Goal: Task Accomplishment & Management: Use online tool/utility

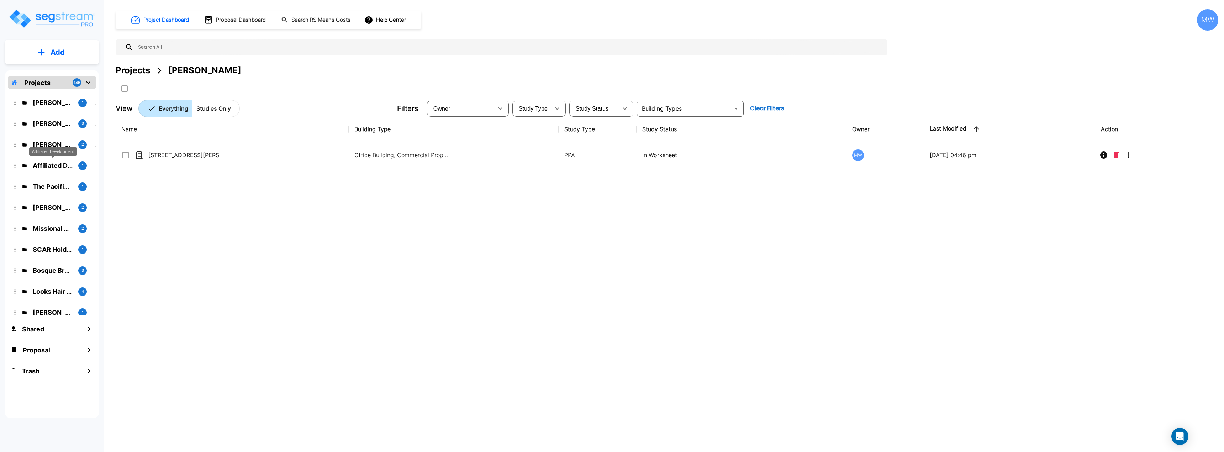
click at [50, 163] on p "Affiliated Development" at bounding box center [53, 166] width 40 height 10
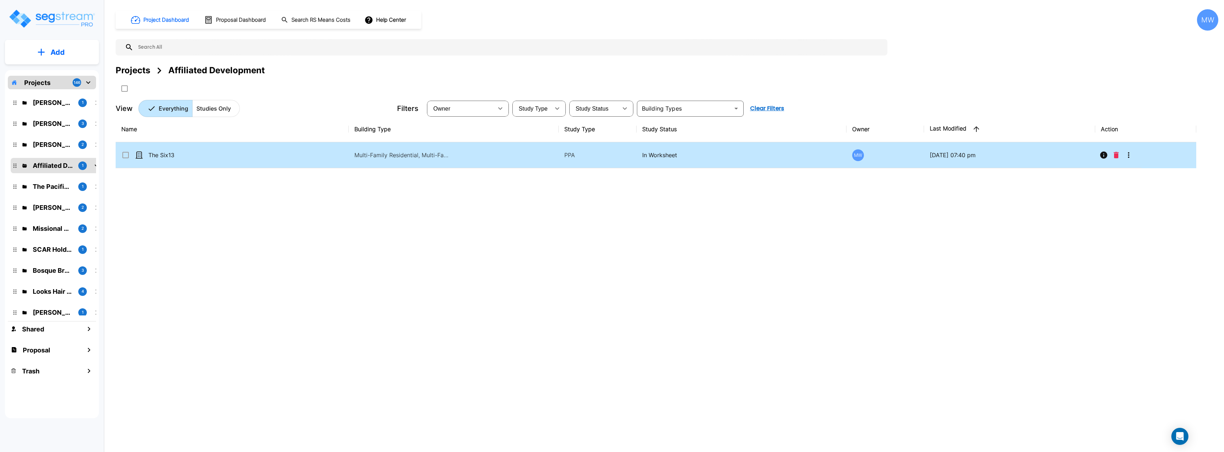
click at [221, 164] on td "The Six13" at bounding box center [232, 155] width 233 height 26
checkbox input "true"
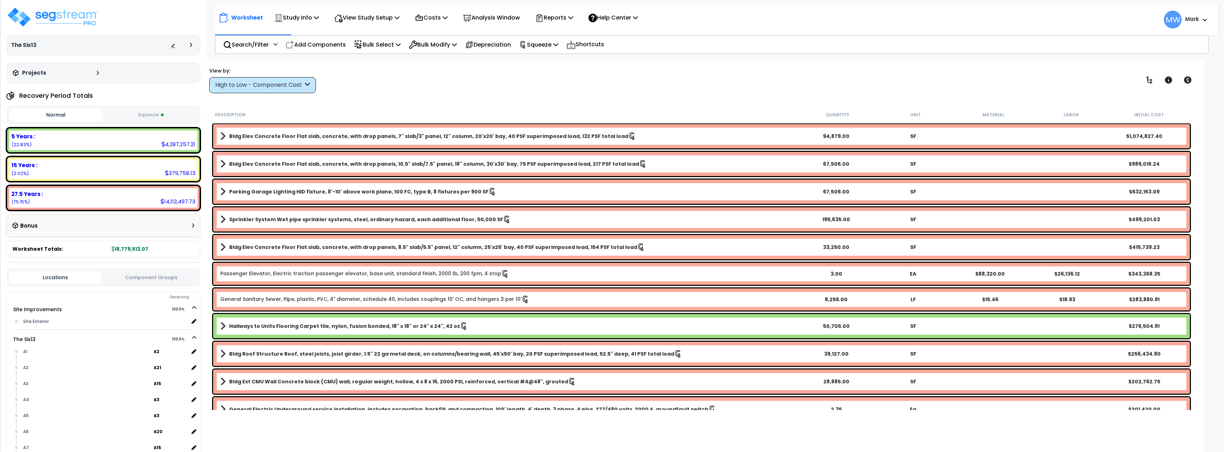
click at [160, 116] on button "Squeeze" at bounding box center [150, 115] width 93 height 12
